Goal: Find specific page/section: Find specific page/section

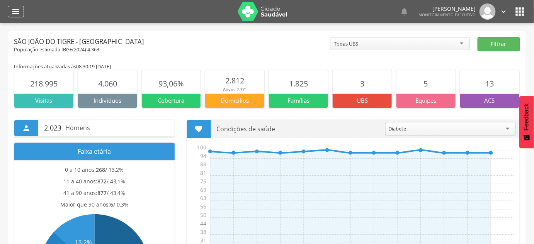
click at [19, 13] on icon "" at bounding box center [15, 11] width 9 height 9
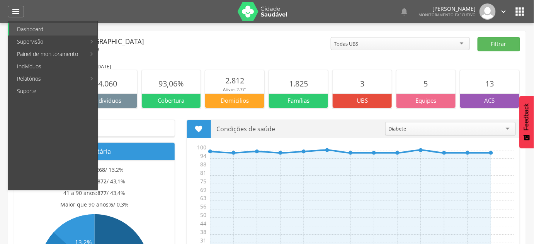
click at [23, 66] on link "Indivíduos" at bounding box center [53, 66] width 88 height 12
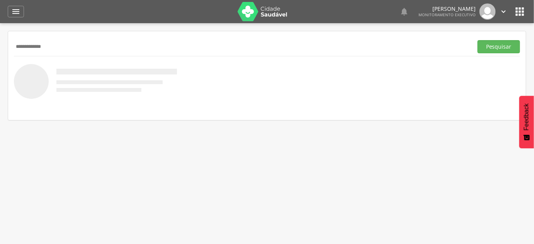
type input "**********"
click at [477, 40] on button "Pesquisar" at bounding box center [498, 46] width 42 height 13
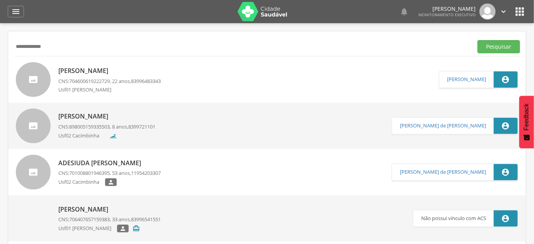
click at [82, 82] on span "704600619222729" at bounding box center [89, 81] width 41 height 7
type input "**********"
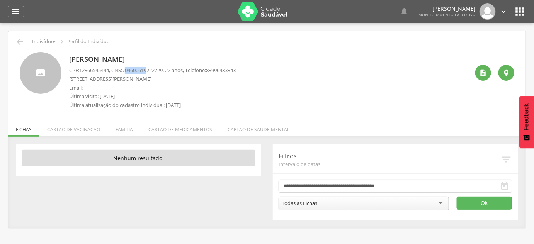
drag, startPoint x: 128, startPoint y: 71, endPoint x: 158, endPoint y: 70, distance: 29.8
click at [156, 70] on span "704600619222729" at bounding box center [142, 70] width 41 height 7
click at [163, 69] on span "704600619222729" at bounding box center [142, 70] width 41 height 7
click at [163, 70] on span "704600619222729" at bounding box center [142, 70] width 41 height 7
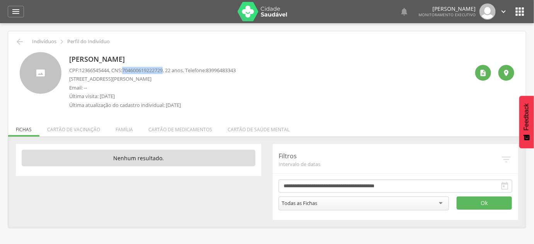
copy span "704600619222729"
click at [114, 62] on p "[PERSON_NAME]" at bounding box center [152, 59] width 166 height 10
copy div "[PERSON_NAME]"
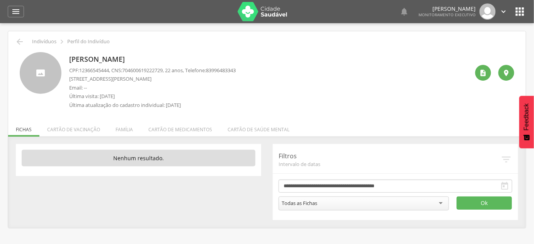
click at [147, 70] on span "704600619222729" at bounding box center [142, 70] width 41 height 7
click at [99, 68] on span "12366545444" at bounding box center [94, 70] width 30 height 7
copy span "12366545444"
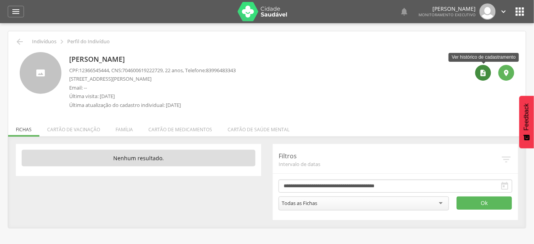
click at [481, 78] on div "" at bounding box center [483, 73] width 16 height 16
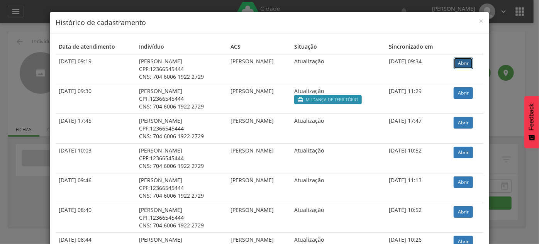
click at [464, 62] on link "Abrir" at bounding box center [463, 64] width 19 height 12
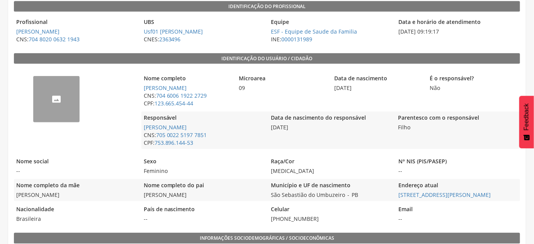
scroll to position [140, 0]
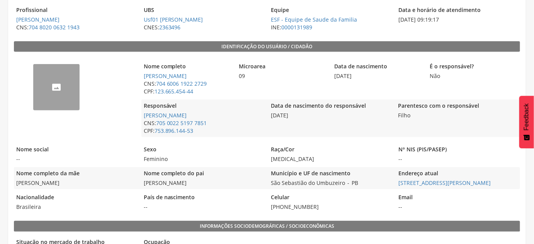
drag, startPoint x: 511, startPoint y: 185, endPoint x: 396, endPoint y: 185, distance: 114.3
click at [396, 185] on span "Rua Manoel Costa Medeiros, 33 - Centro Ir para o endereço atual" at bounding box center [458, 183] width 124 height 8
copy link "[STREET_ADDRESS][PERSON_NAME]"
click at [509, 184] on span "[STREET_ADDRESS][PERSON_NAME]" at bounding box center [458, 183] width 124 height 8
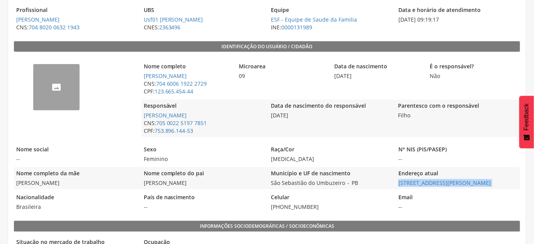
click at [509, 184] on span "[STREET_ADDRESS][PERSON_NAME]" at bounding box center [458, 183] width 124 height 8
